Goal: Find specific page/section: Locate a particular part of the current website

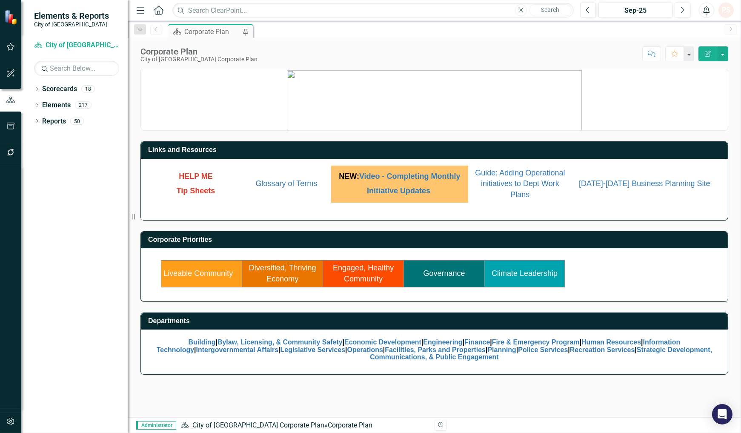
click at [341, 278] on td "Engaged, Healthy Community" at bounding box center [363, 273] width 81 height 26
click at [353, 277] on link "Engaged, Healthy Community" at bounding box center [363, 273] width 61 height 20
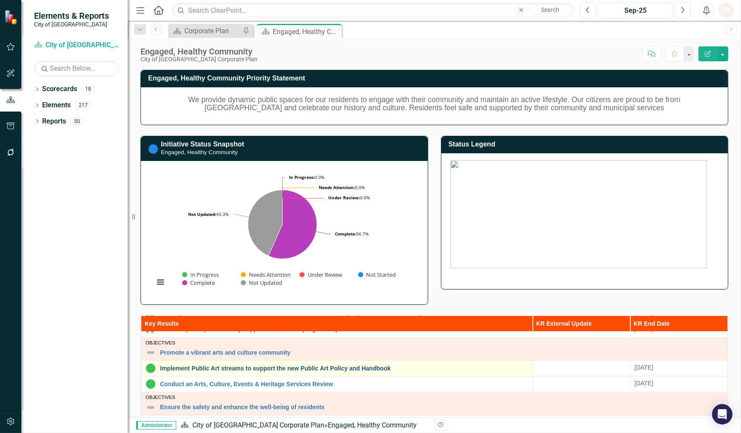
click at [213, 367] on link "Implement Public Art streams to support the new Public Art Policy and Handbook" at bounding box center [344, 368] width 368 height 6
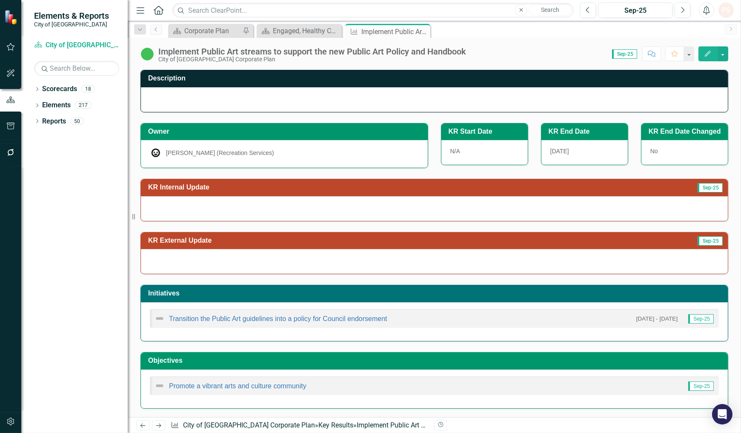
click at [254, 190] on h3 "KR Internal Update" at bounding box center [350, 187] width 404 height 8
click at [421, 31] on icon "Close" at bounding box center [422, 31] width 9 height 7
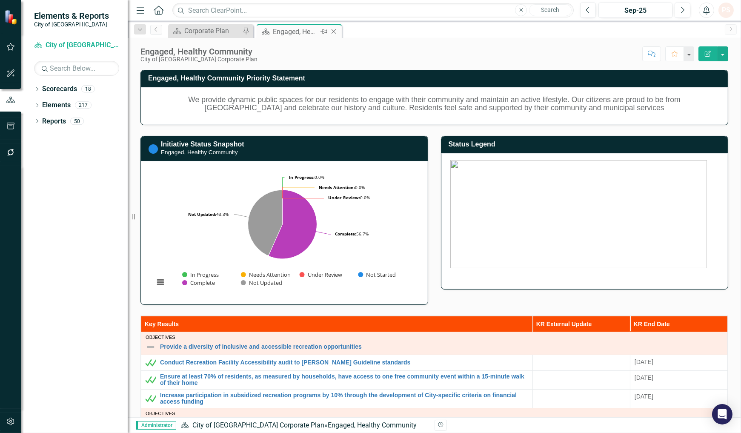
click at [334, 32] on icon "Close" at bounding box center [333, 31] width 9 height 7
